Goal: Information Seeking & Learning: Understand process/instructions

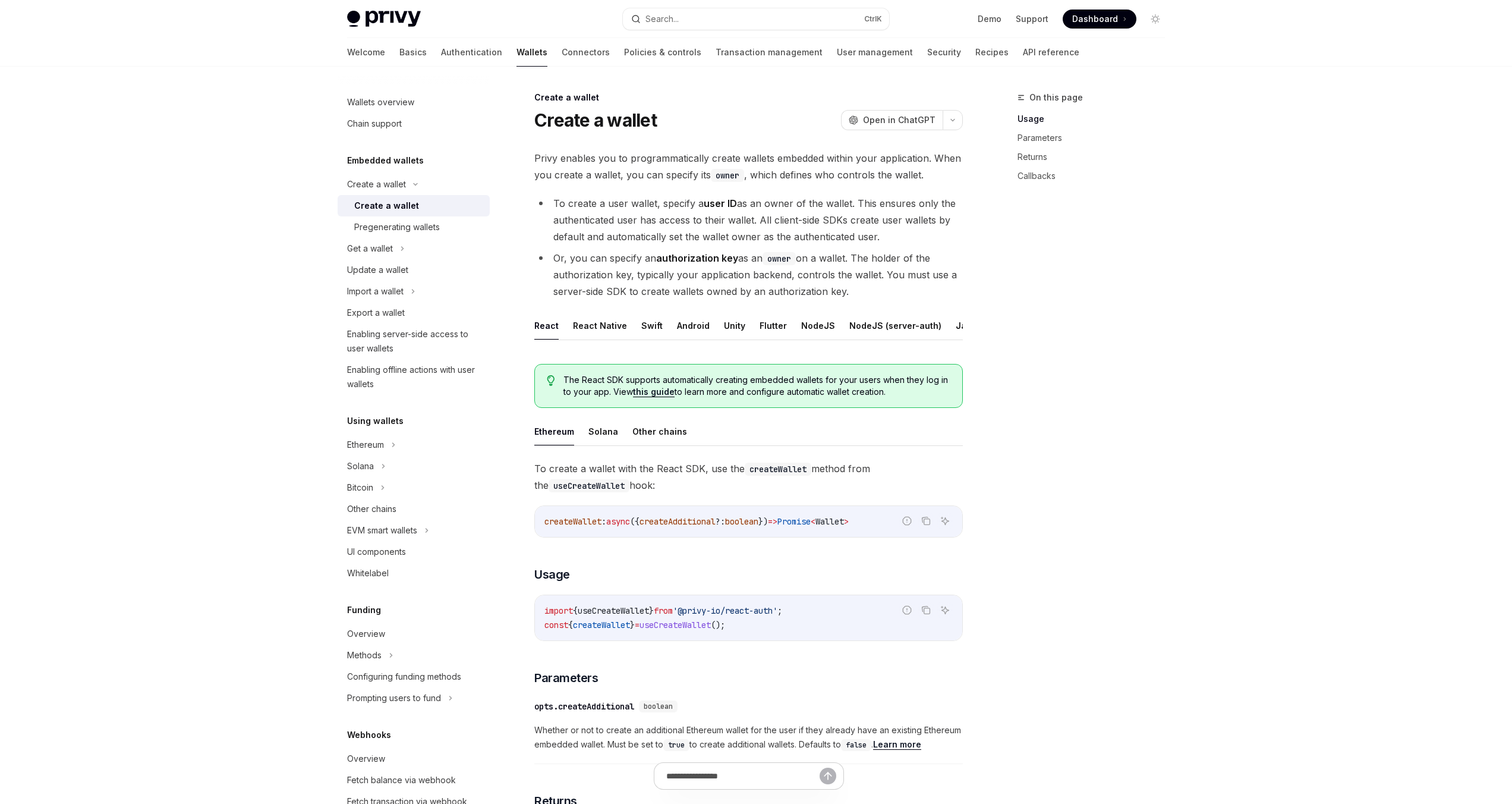
type textarea "*"
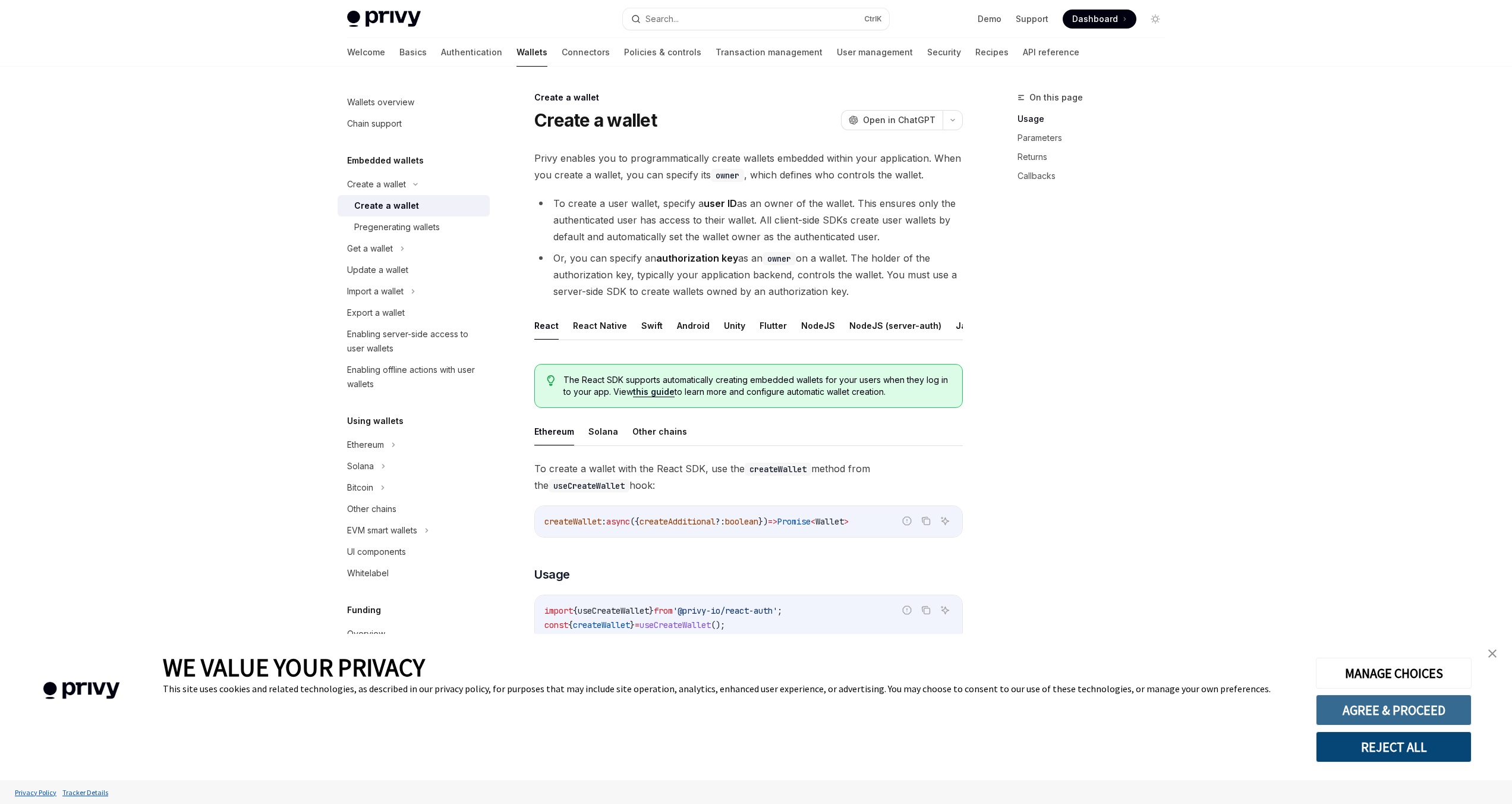
click at [1419, 712] on button "AGREE & PROCEED" at bounding box center [1394, 709] width 156 height 31
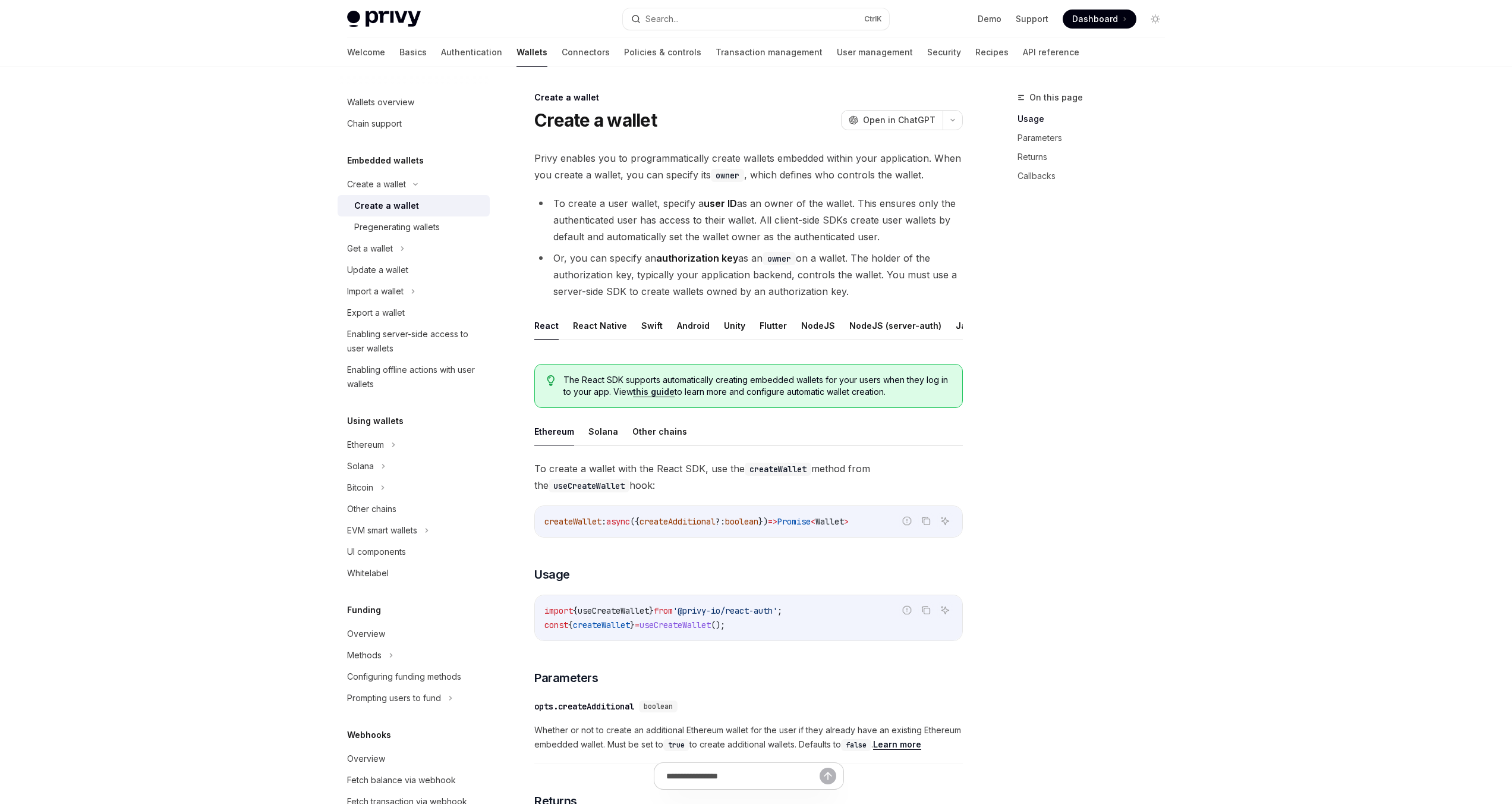
drag, startPoint x: 719, startPoint y: 445, endPoint x: 866, endPoint y: 358, distance: 170.8
click at [866, 358] on div "React React Native Swift Android Unity Flutter NodeJS NodeJS (server-auth) Java…" at bounding box center [749, 771] width 429 height 918
